Goal: Task Accomplishment & Management: Manage account settings

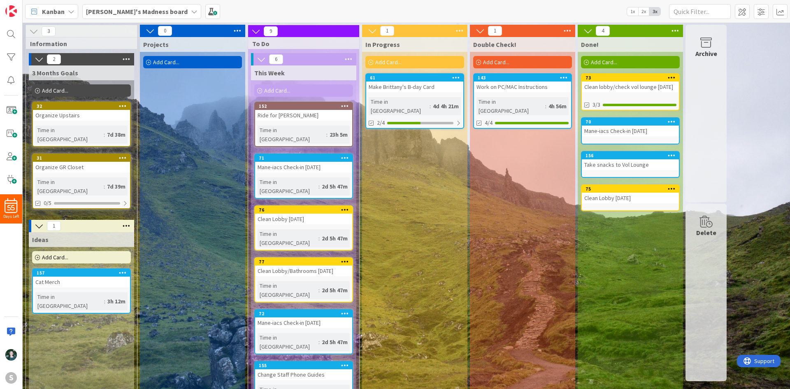
click at [84, 162] on div "Organize GR Closet" at bounding box center [81, 167] width 97 height 11
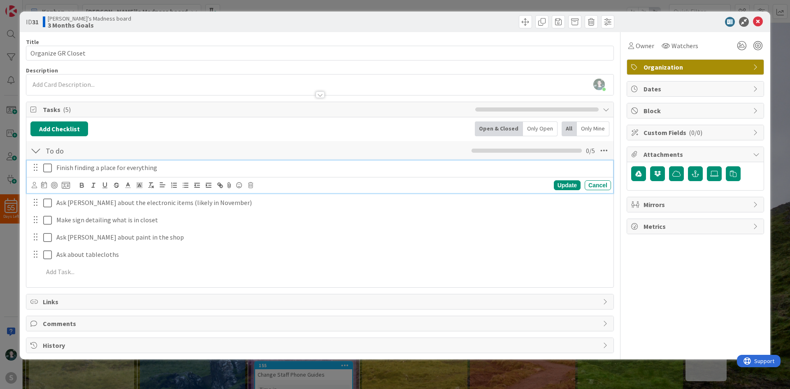
click at [50, 168] on icon at bounding box center [47, 168] width 9 height 10
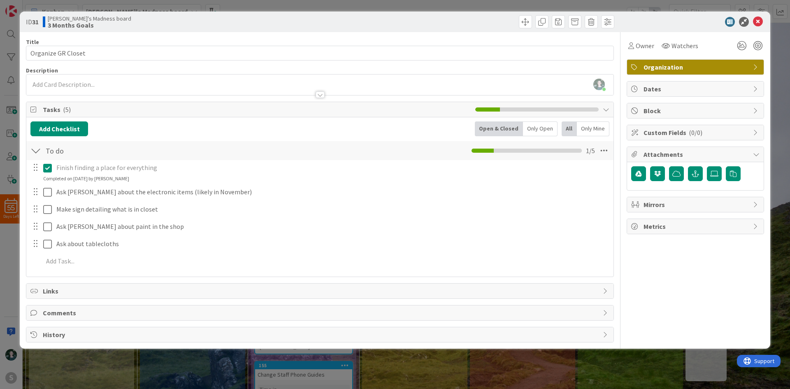
click at [32, 228] on div at bounding box center [35, 226] width 11 height 12
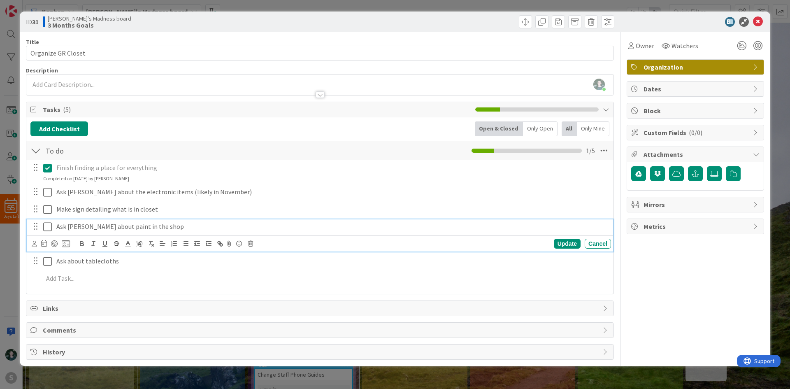
click at [84, 224] on p "Ask [PERSON_NAME] about paint in the shop" at bounding box center [331, 226] width 551 height 9
click at [68, 243] on icon at bounding box center [66, 243] width 8 height 7
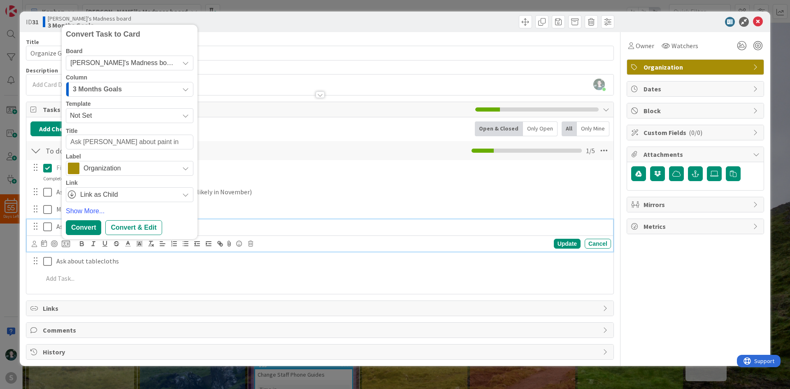
click at [130, 87] on div "3 Months Goals" at bounding box center [125, 89] width 108 height 13
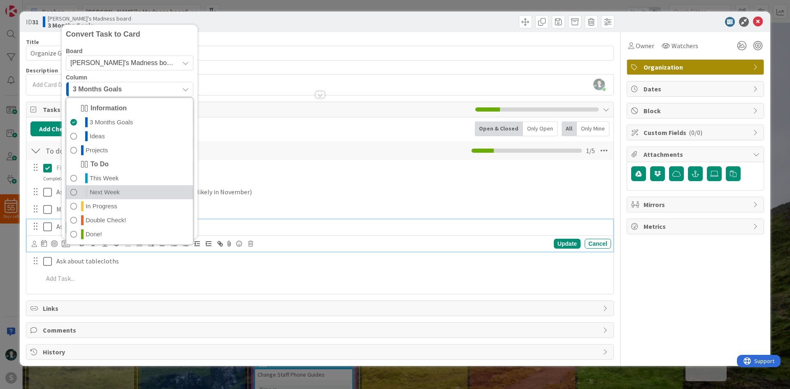
click at [139, 190] on link "Next Week" at bounding box center [129, 192] width 127 height 14
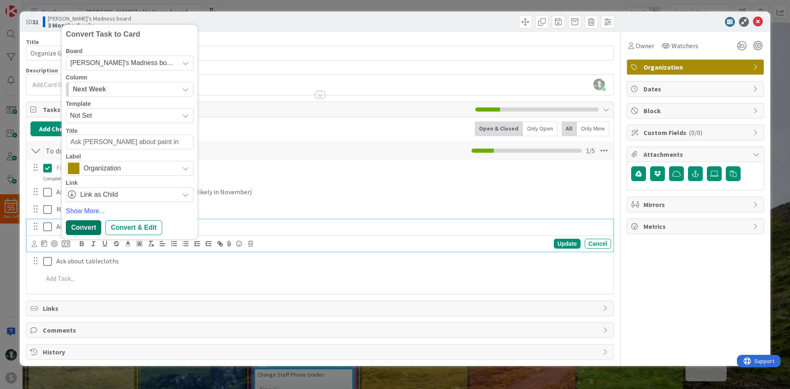
click at [93, 227] on div "Convert" at bounding box center [83, 227] width 35 height 15
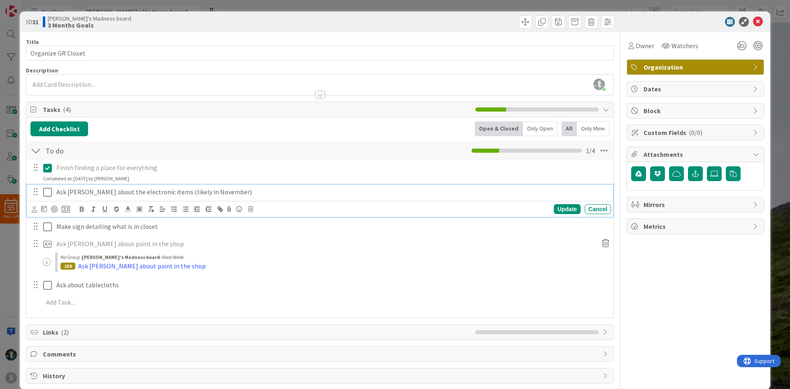
click at [69, 193] on p "Ask [PERSON_NAME] about the electronic items (likely in November)" at bounding box center [331, 191] width 551 height 9
click at [67, 209] on icon at bounding box center [66, 208] width 8 height 7
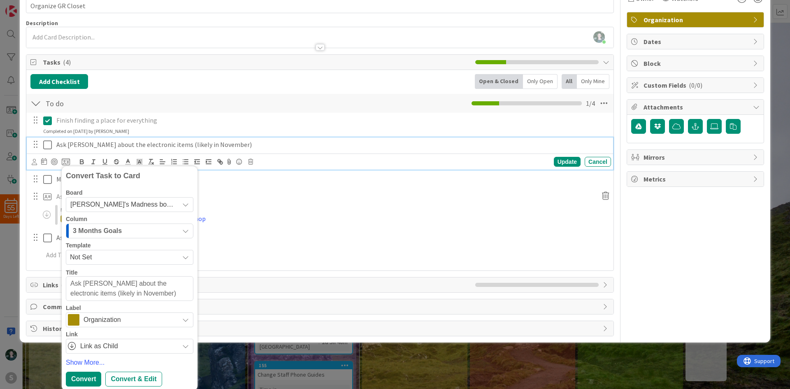
scroll to position [49, 0]
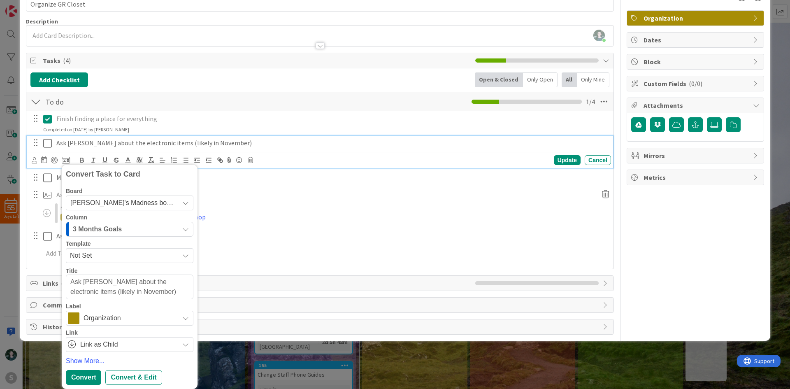
click at [257, 214] on div "159 Ask [PERSON_NAME] about paint in the shop" at bounding box center [330, 217] width 541 height 10
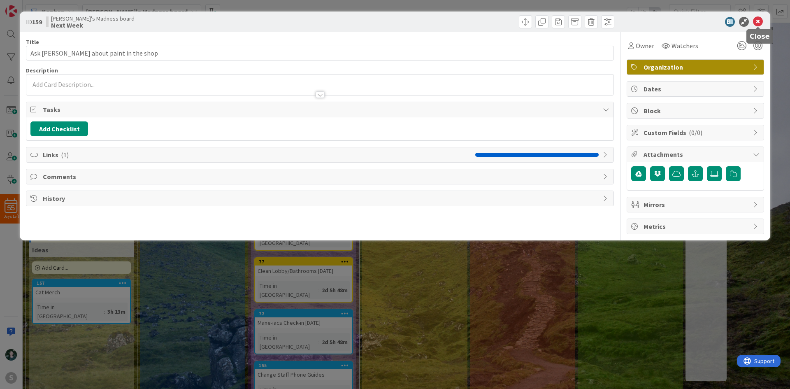
click at [757, 18] on icon at bounding box center [758, 22] width 10 height 10
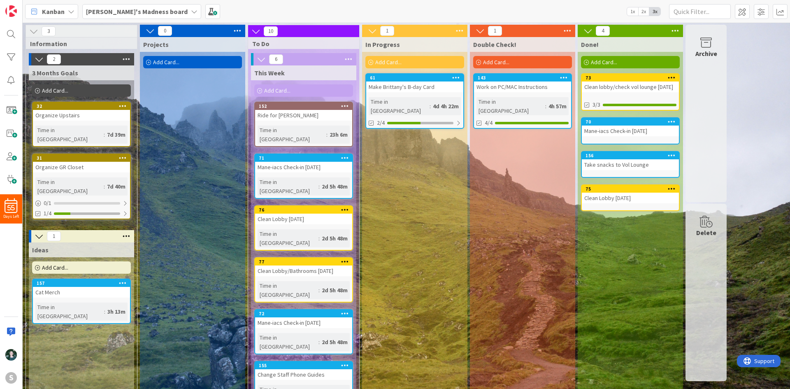
click at [147, 16] on span "[PERSON_NAME]'s Madness board" at bounding box center [137, 12] width 102 height 10
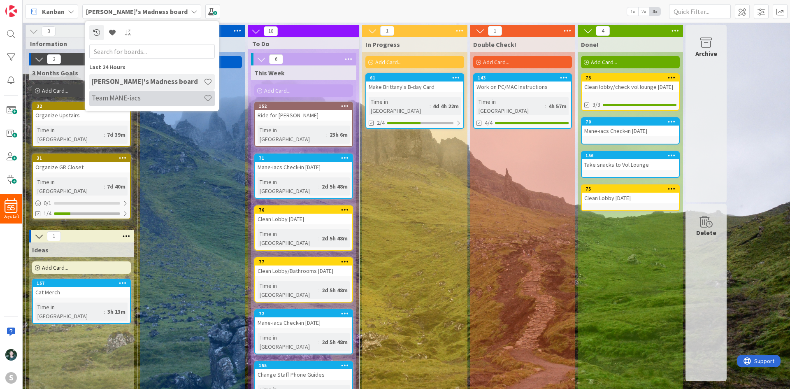
click at [146, 97] on h4 "Team MANE-iacs" at bounding box center [148, 98] width 112 height 8
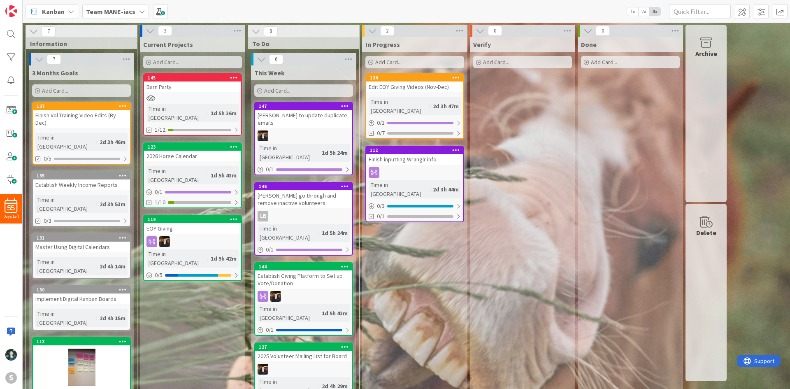
click at [198, 86] on div "Barn Party" at bounding box center [192, 86] width 97 height 11
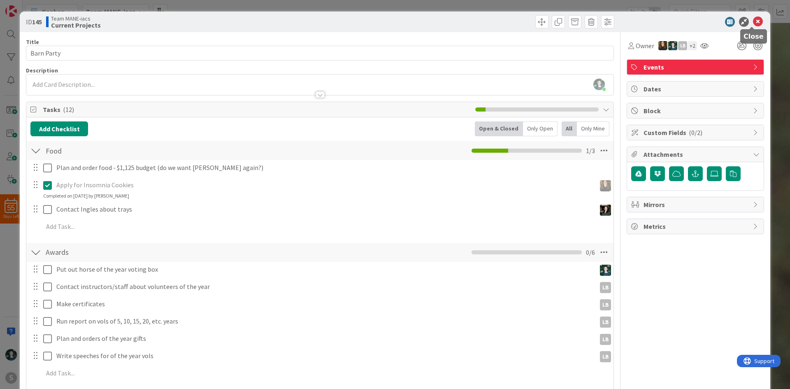
click at [753, 21] on icon at bounding box center [758, 22] width 10 height 10
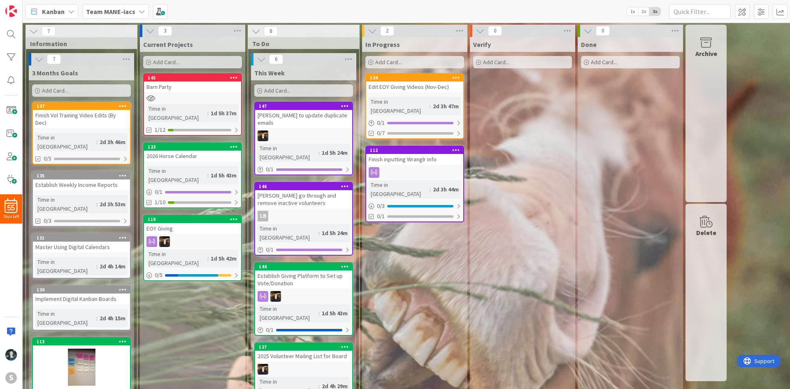
click at [142, 13] on icon at bounding box center [142, 11] width 7 height 7
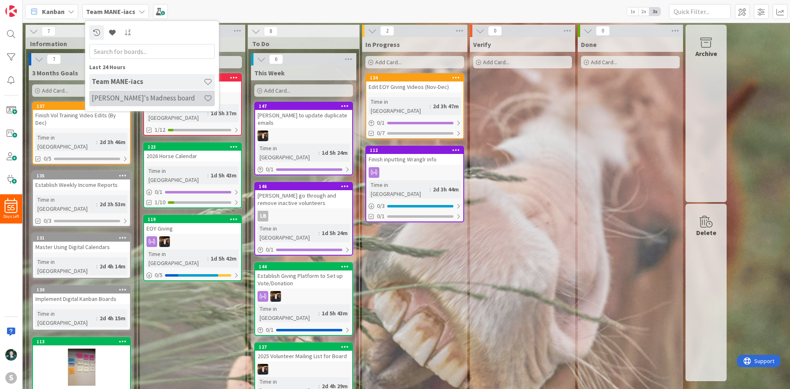
click at [138, 92] on div "[PERSON_NAME]'s Madness board" at bounding box center [151, 98] width 125 height 16
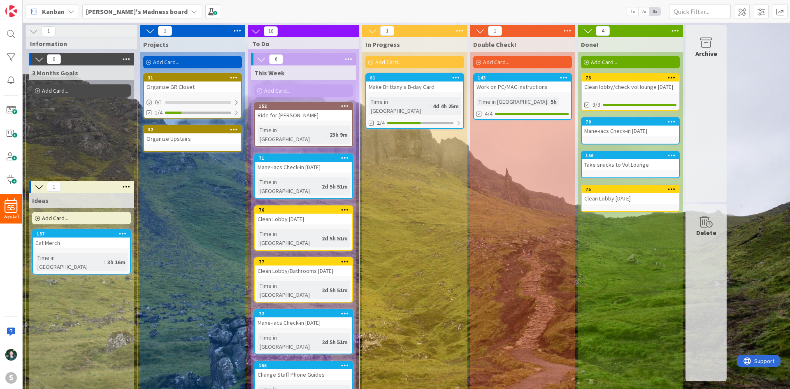
click at [191, 12] on icon at bounding box center [194, 11] width 7 height 7
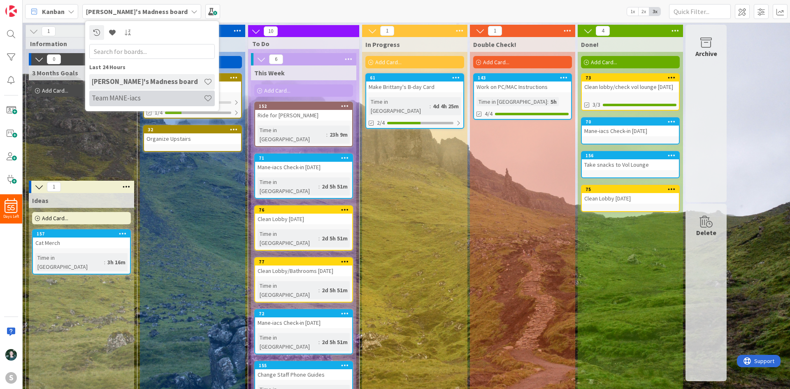
click at [142, 94] on h4 "Team MANE-iacs" at bounding box center [148, 98] width 112 height 8
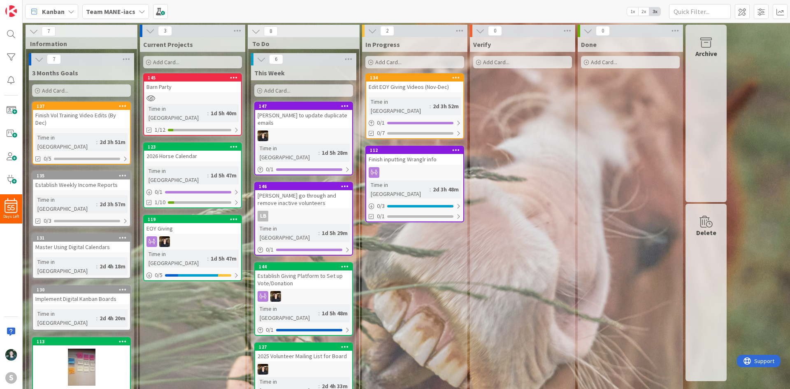
click at [198, 86] on div "Barn Party" at bounding box center [192, 86] width 97 height 11
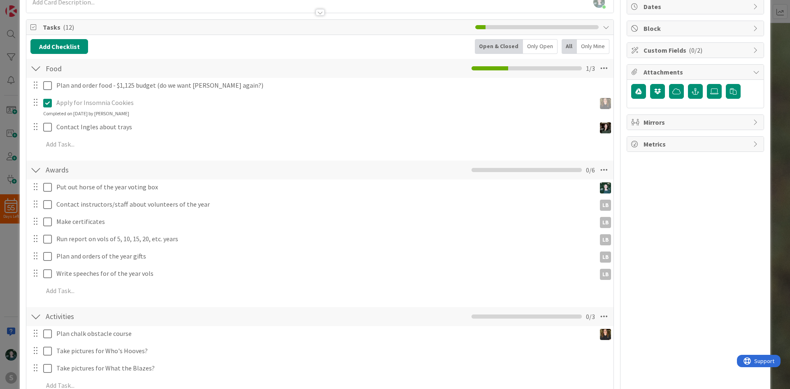
click at [37, 191] on div at bounding box center [35, 187] width 11 height 12
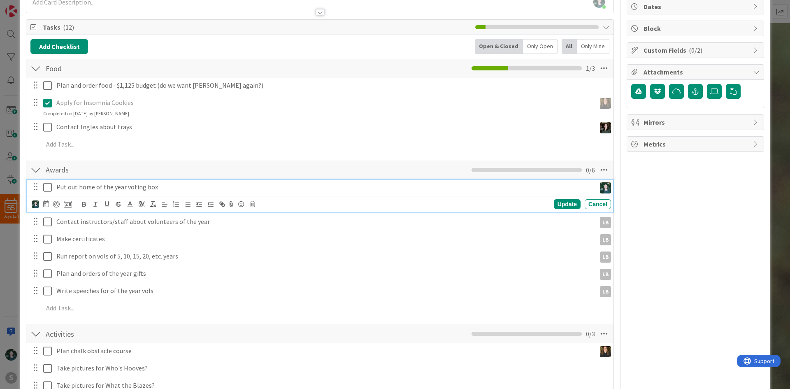
click at [144, 185] on p "Put out horse of the year voting box" at bounding box center [324, 186] width 536 height 9
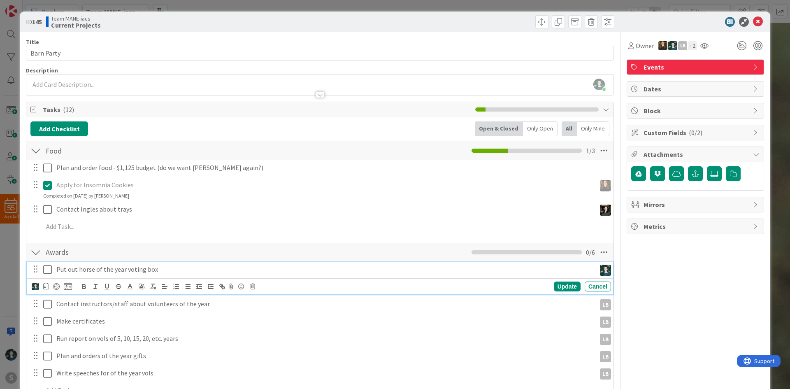
click at [710, 63] on span "Events" at bounding box center [695, 67] width 105 height 10
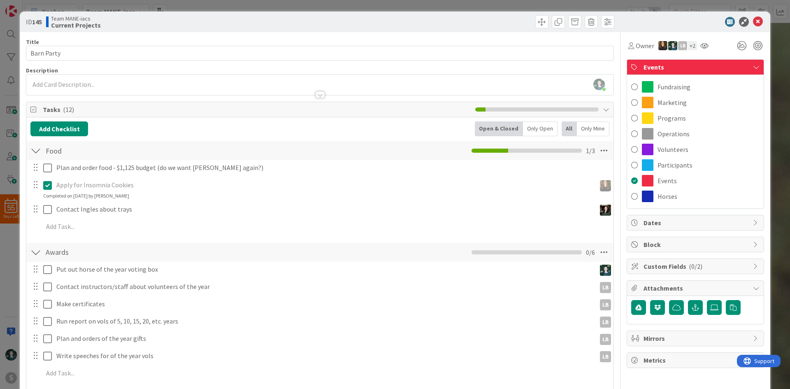
click at [710, 63] on span "Events" at bounding box center [695, 67] width 105 height 10
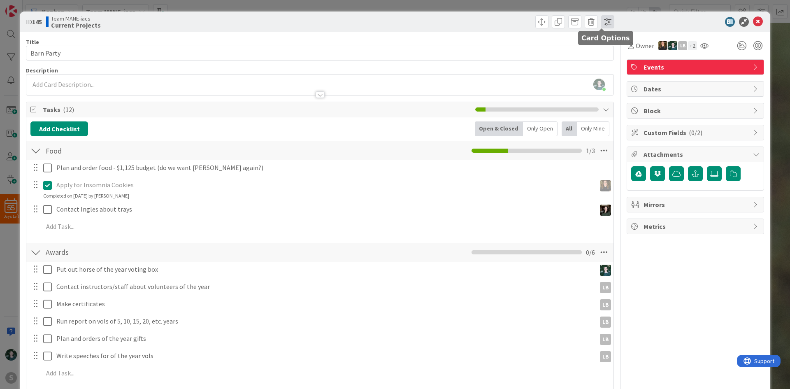
click at [607, 22] on span at bounding box center [607, 21] width 13 height 13
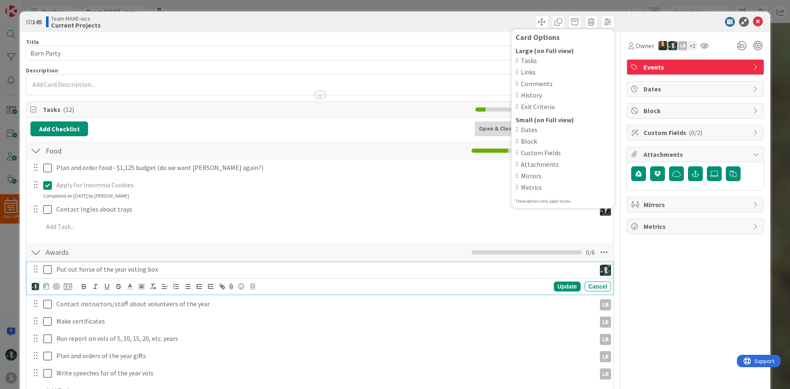
click at [132, 270] on p "Put out horse of the year voting box" at bounding box center [324, 268] width 536 height 9
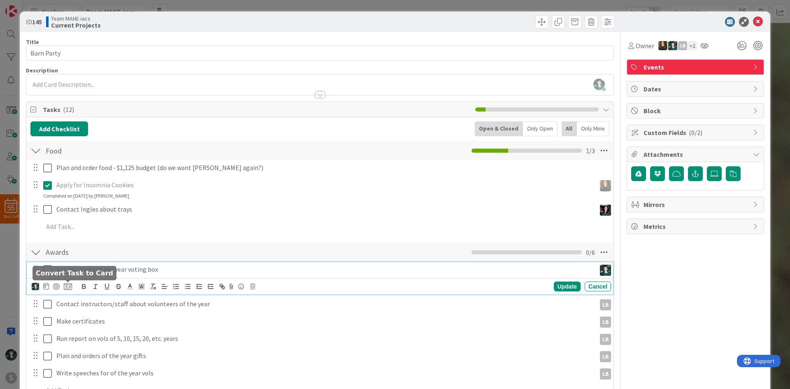
click at [67, 287] on icon at bounding box center [68, 286] width 8 height 7
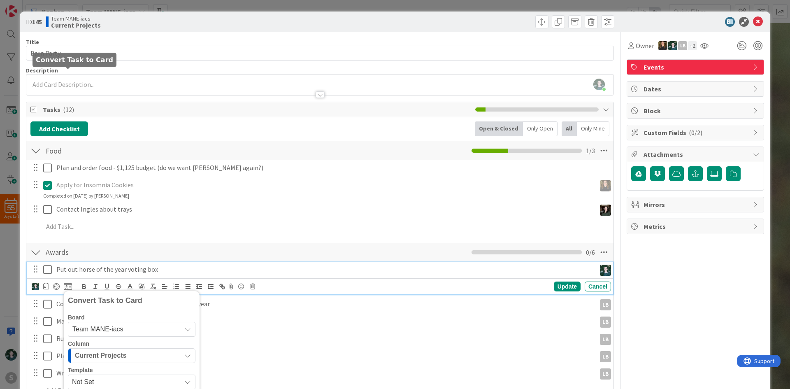
scroll to position [213, 0]
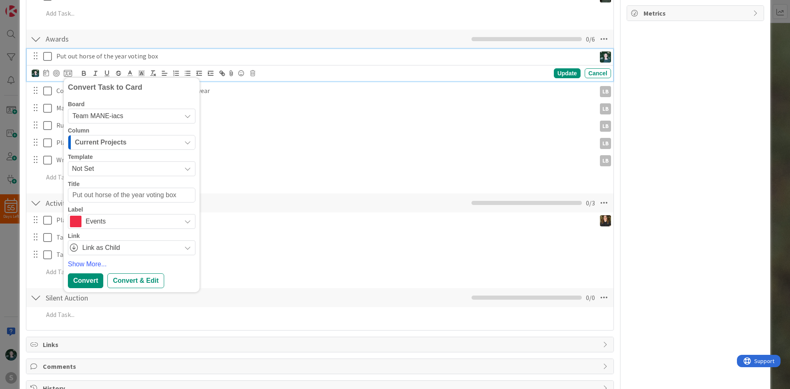
click at [139, 114] on span "Team MANE-iacs" at bounding box center [124, 116] width 104 height 12
click at [138, 158] on span "[PERSON_NAME]'s Madness board" at bounding box center [141, 154] width 116 height 12
click at [139, 143] on div "3 Months Goals" at bounding box center [127, 142] width 108 height 13
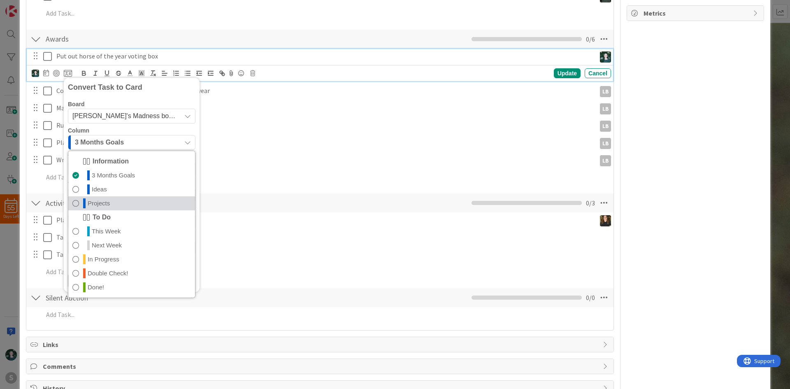
click at [134, 205] on link "Projects" at bounding box center [131, 203] width 127 height 14
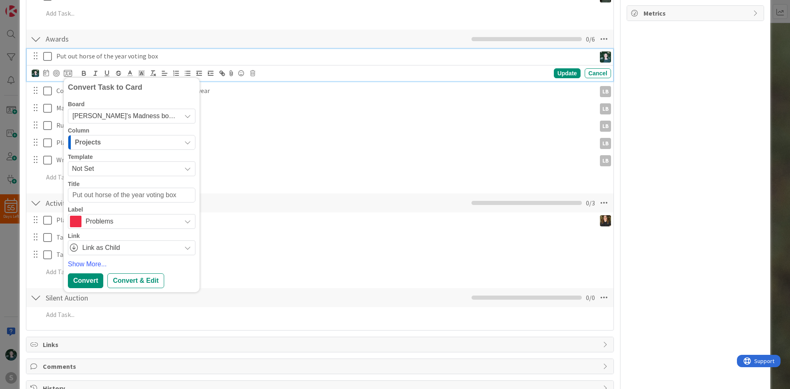
click at [137, 222] on span "Problems" at bounding box center [131, 222] width 91 height 12
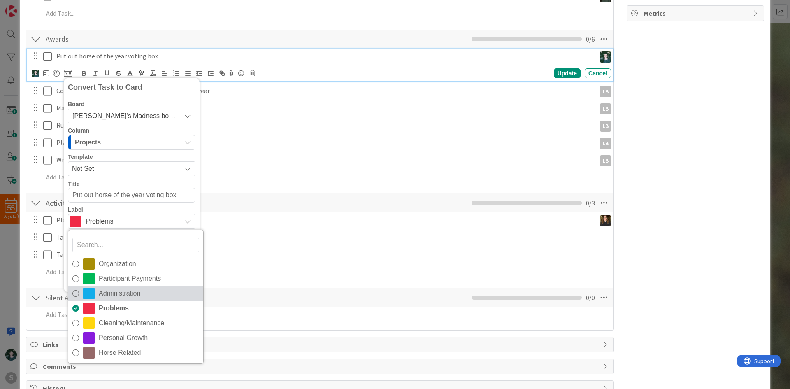
click at [142, 286] on link "Administration" at bounding box center [135, 293] width 135 height 15
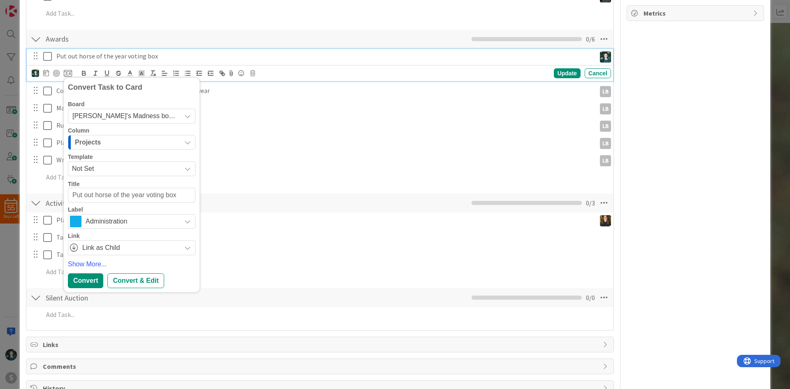
click at [159, 225] on span "Administration" at bounding box center [131, 222] width 91 height 12
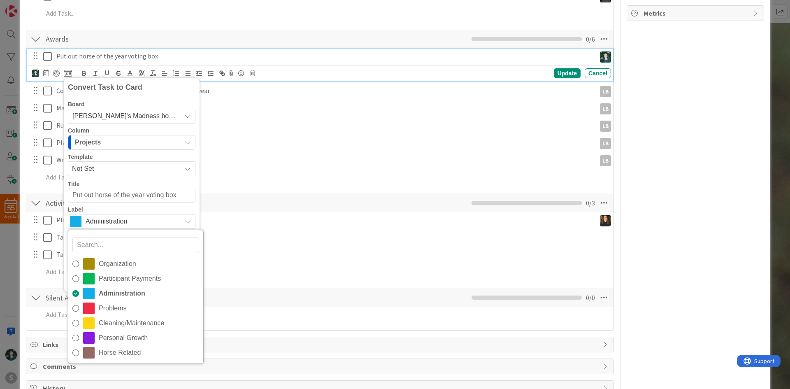
click at [159, 225] on span "Administration" at bounding box center [131, 222] width 91 height 12
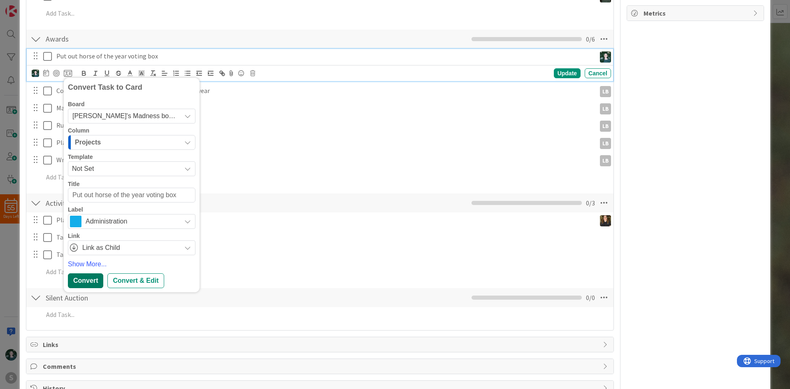
click at [93, 278] on div "Convert" at bounding box center [85, 280] width 35 height 15
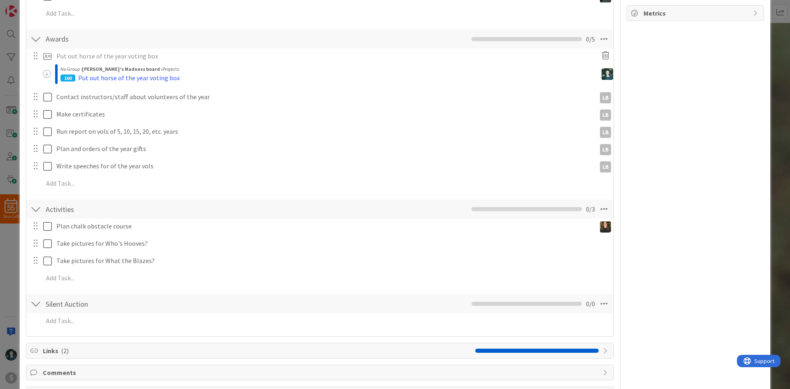
type textarea "x"
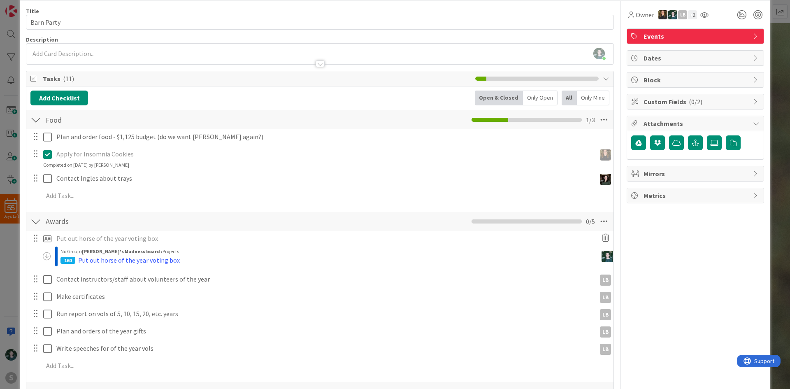
scroll to position [0, 0]
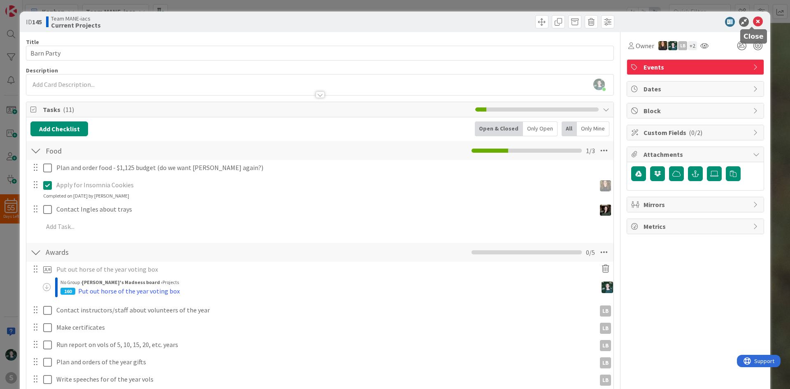
click at [753, 21] on icon at bounding box center [758, 22] width 10 height 10
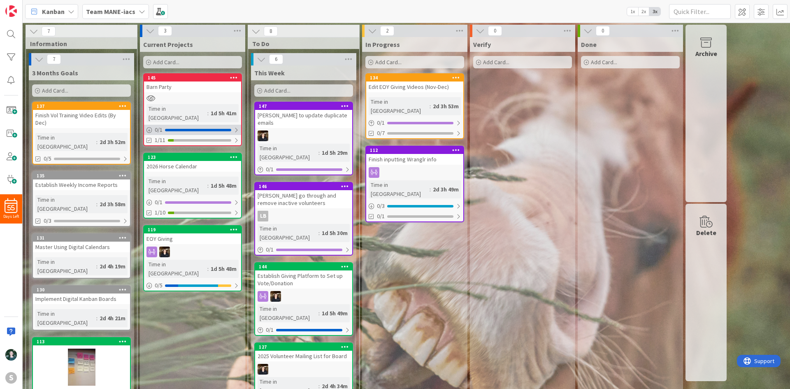
click at [195, 129] on div at bounding box center [198, 130] width 66 height 2
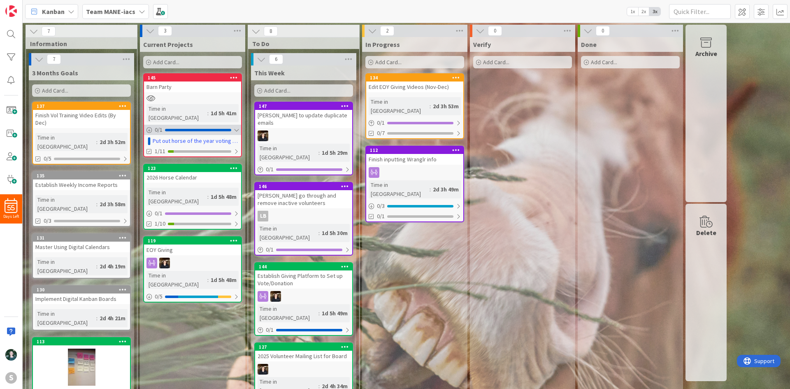
click at [219, 129] on div at bounding box center [198, 130] width 66 height 2
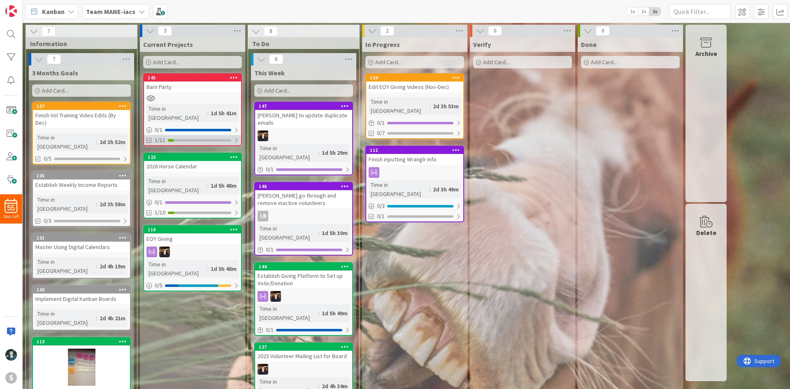
click at [197, 135] on div "1/11" at bounding box center [192, 140] width 97 height 10
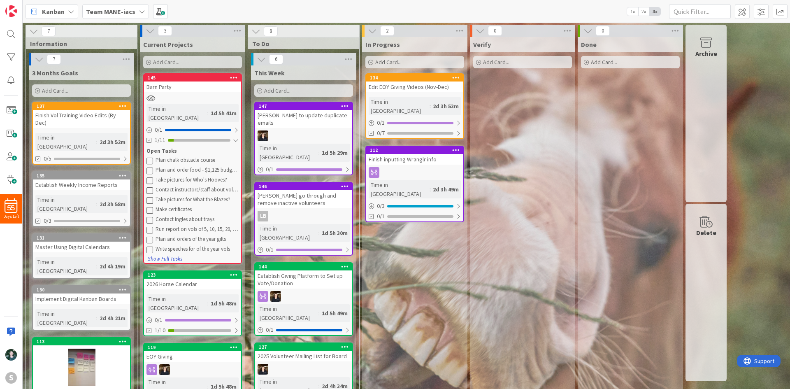
click at [171, 254] on button "Show Full Tasks" at bounding box center [164, 258] width 35 height 9
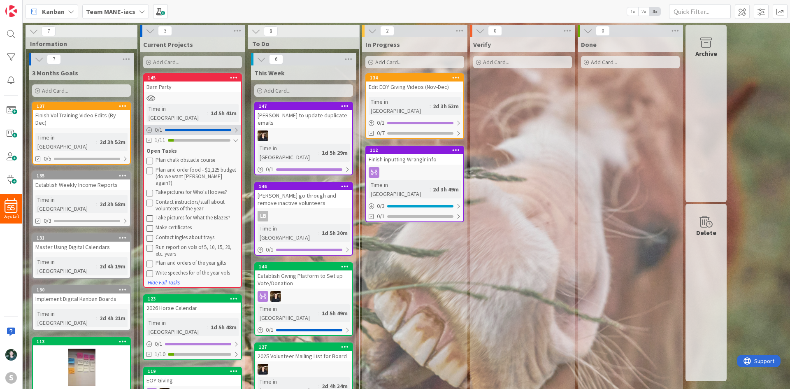
click at [237, 127] on div at bounding box center [236, 130] width 5 height 7
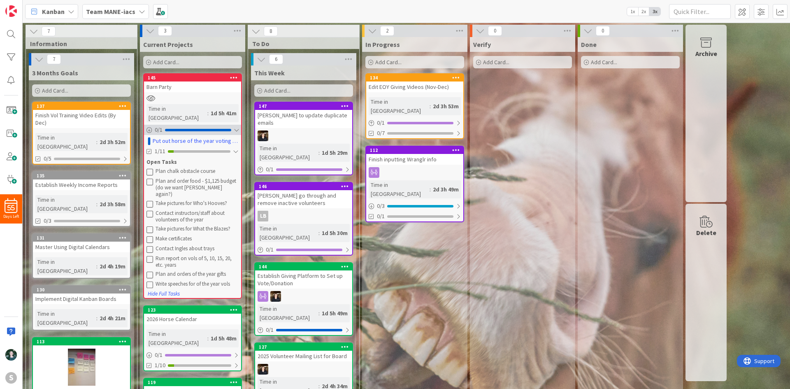
click at [236, 127] on div at bounding box center [236, 130] width 5 height 7
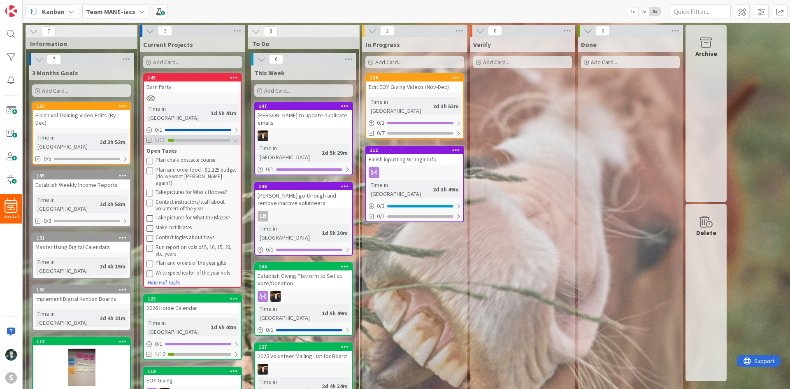
click at [238, 135] on div "1/11" at bounding box center [192, 140] width 97 height 10
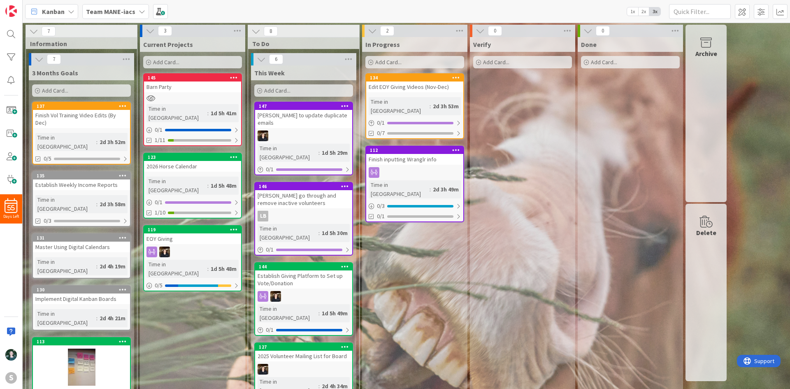
click at [140, 10] on icon at bounding box center [142, 11] width 7 height 7
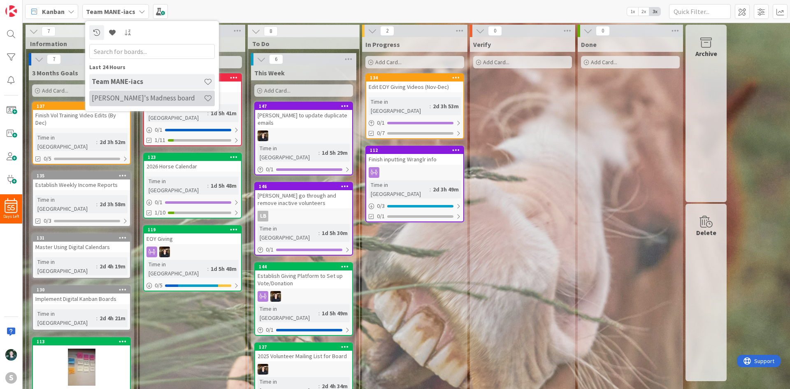
click at [143, 98] on h4 "[PERSON_NAME]'s Madness board" at bounding box center [148, 98] width 112 height 8
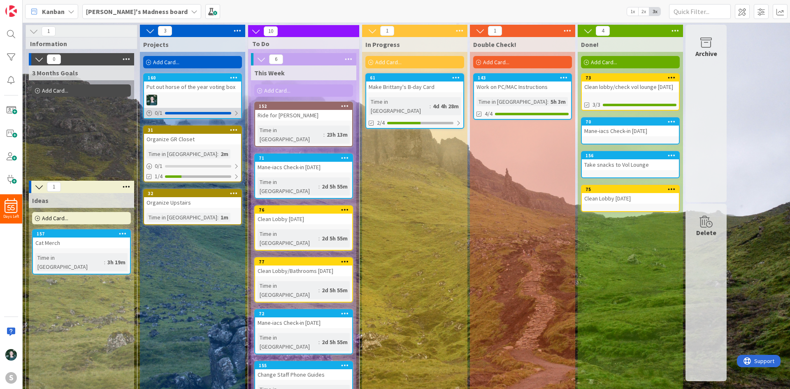
click at [162, 113] on span "0 / 1" at bounding box center [159, 113] width 8 height 9
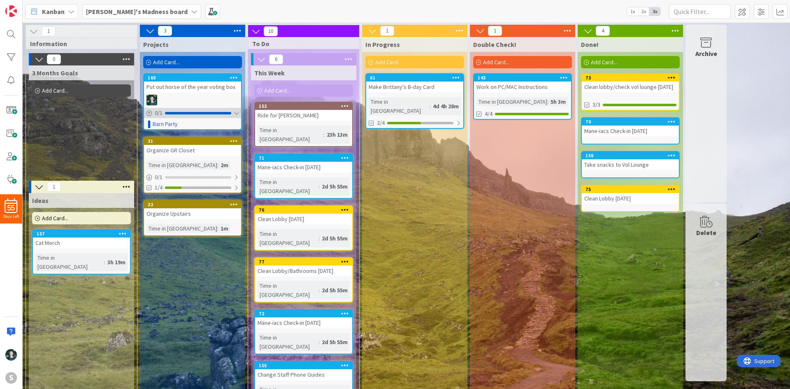
click at [208, 110] on div "0 / 1" at bounding box center [192, 113] width 97 height 10
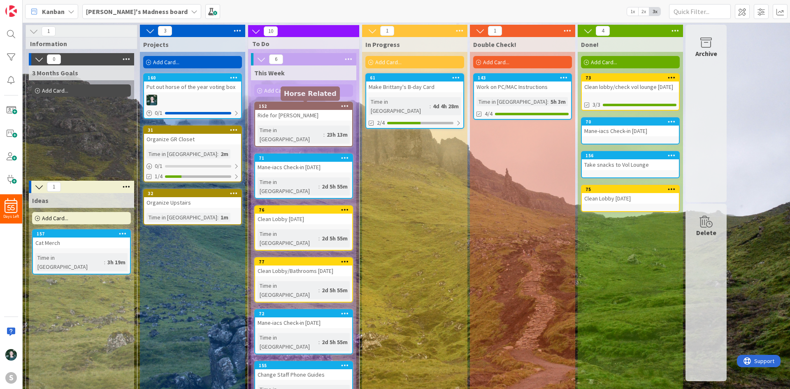
click at [301, 108] on div "152" at bounding box center [305, 106] width 93 height 6
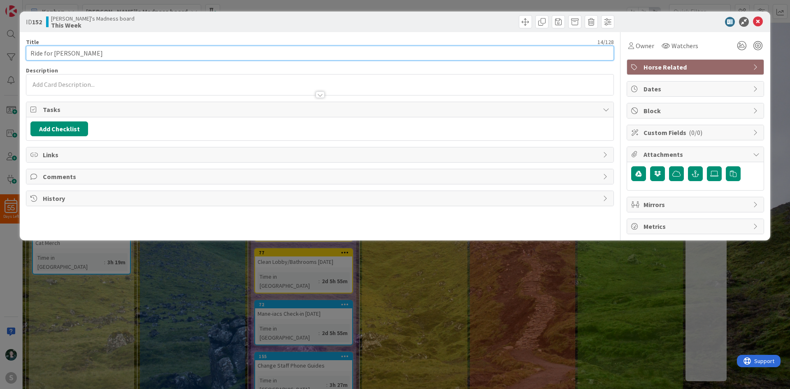
click at [154, 59] on input "Ride for [PERSON_NAME]" at bounding box center [320, 53] width 588 height 15
type input "Ride for [PERSON_NAME]?"
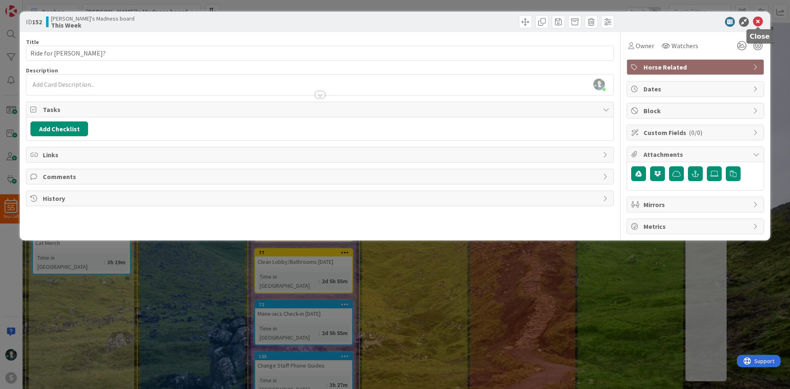
click at [756, 23] on icon at bounding box center [758, 22] width 10 height 10
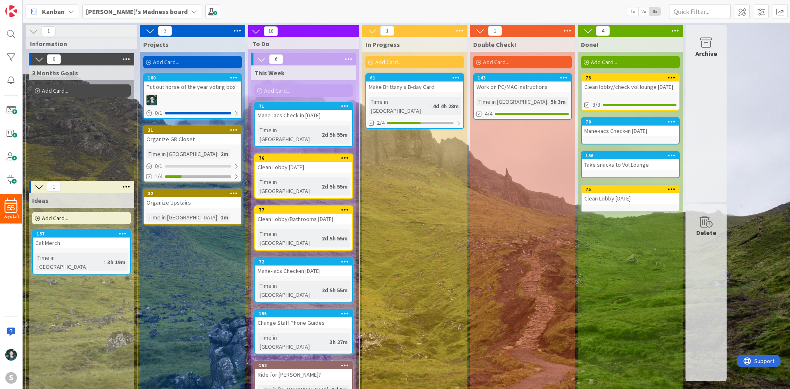
click at [191, 10] on icon at bounding box center [194, 11] width 7 height 7
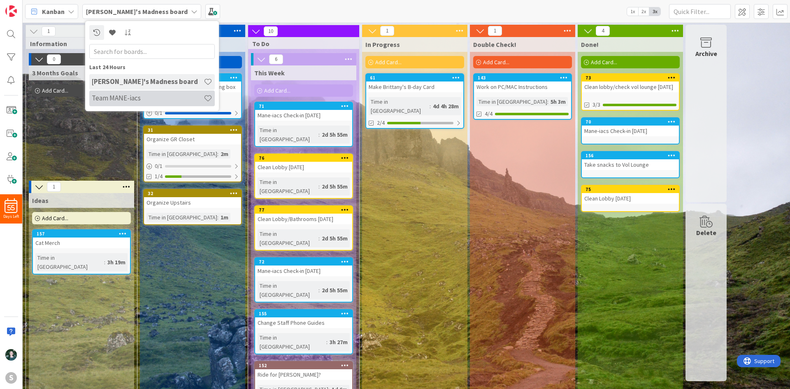
click at [157, 101] on h4 "Team MANE-iacs" at bounding box center [148, 98] width 112 height 8
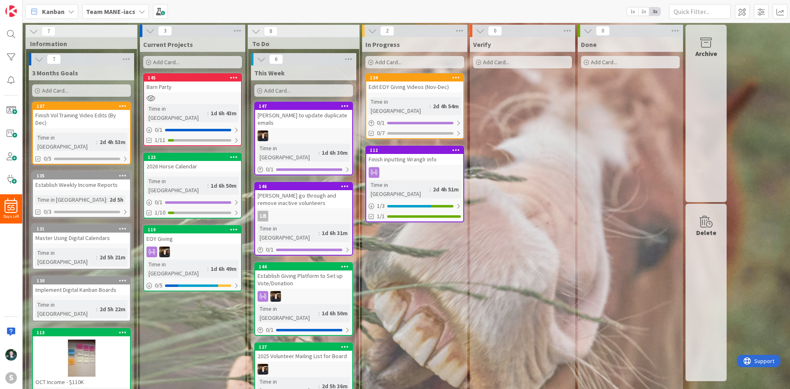
click at [423, 154] on div "Finish inputting Wranglr info" at bounding box center [414, 159] width 97 height 11
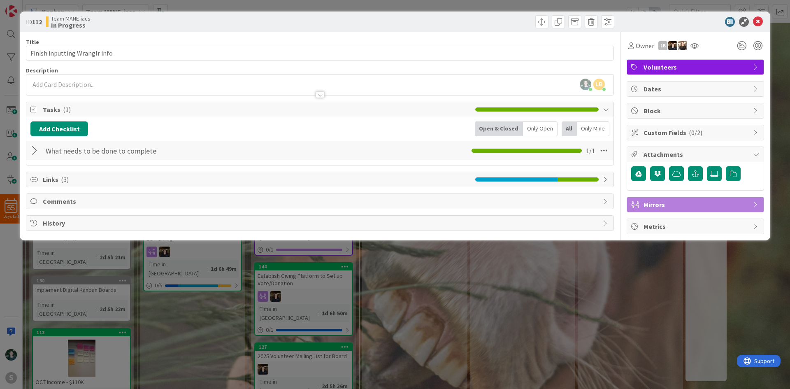
click at [36, 150] on div at bounding box center [35, 150] width 11 height 15
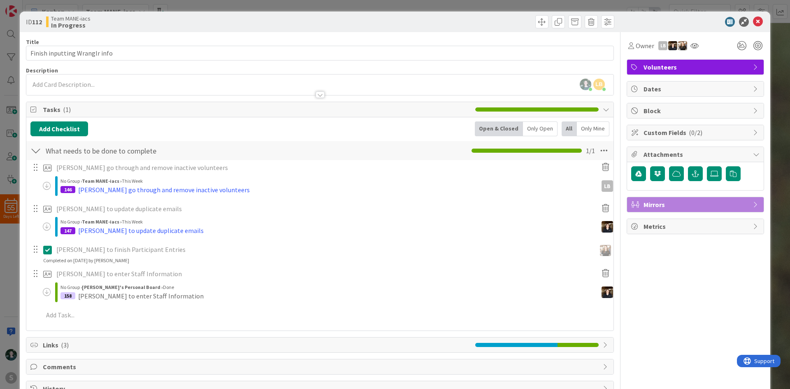
click at [36, 150] on div at bounding box center [35, 150] width 11 height 15
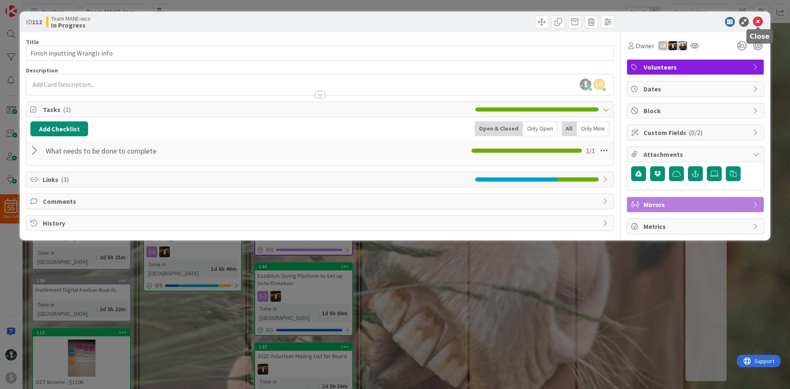
click at [758, 19] on icon at bounding box center [758, 22] width 10 height 10
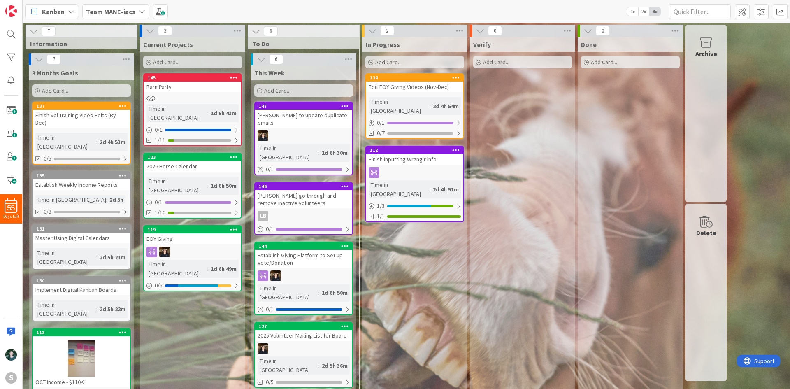
click at [141, 12] on icon at bounding box center [142, 11] width 7 height 7
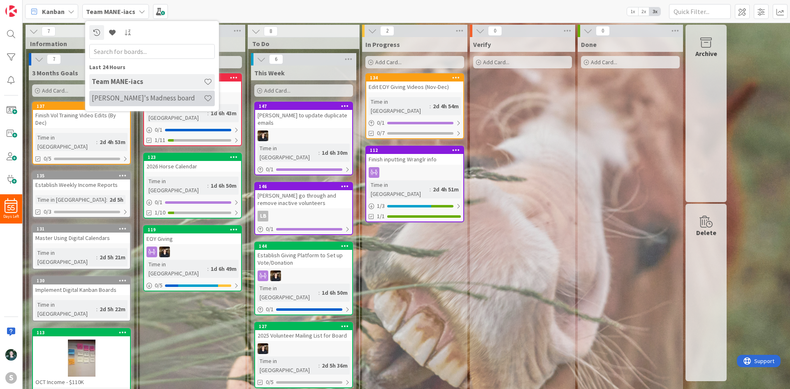
click at [141, 95] on h4 "[PERSON_NAME]'s Madness board" at bounding box center [148, 98] width 112 height 8
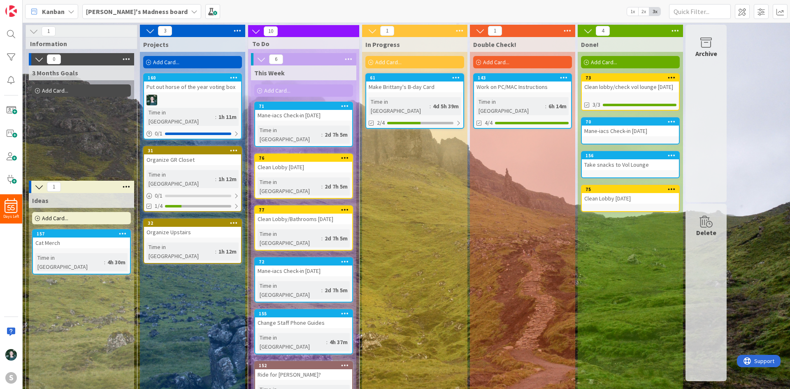
click at [152, 12] on div "[PERSON_NAME]'s Madness board" at bounding box center [141, 11] width 119 height 15
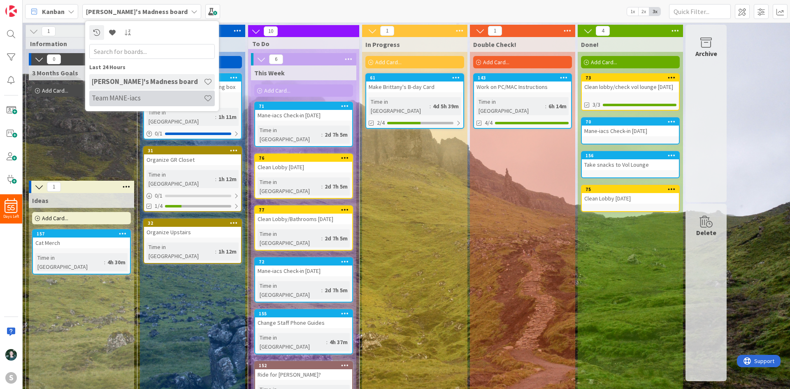
click at [137, 94] on h4 "Team MANE-iacs" at bounding box center [148, 98] width 112 height 8
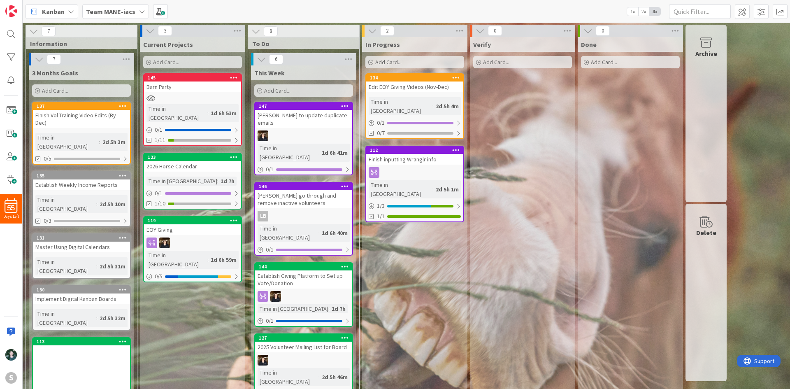
click at [139, 13] on icon at bounding box center [142, 11] width 7 height 7
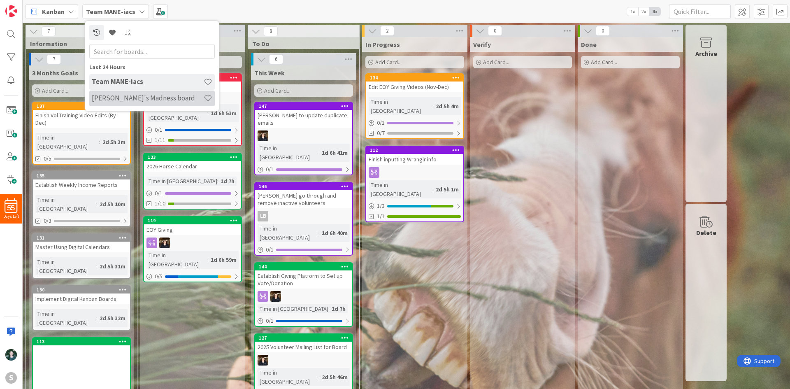
click at [141, 95] on h4 "[PERSON_NAME]'s Madness board" at bounding box center [148, 98] width 112 height 8
